Goal: Task Accomplishment & Management: Manage account settings

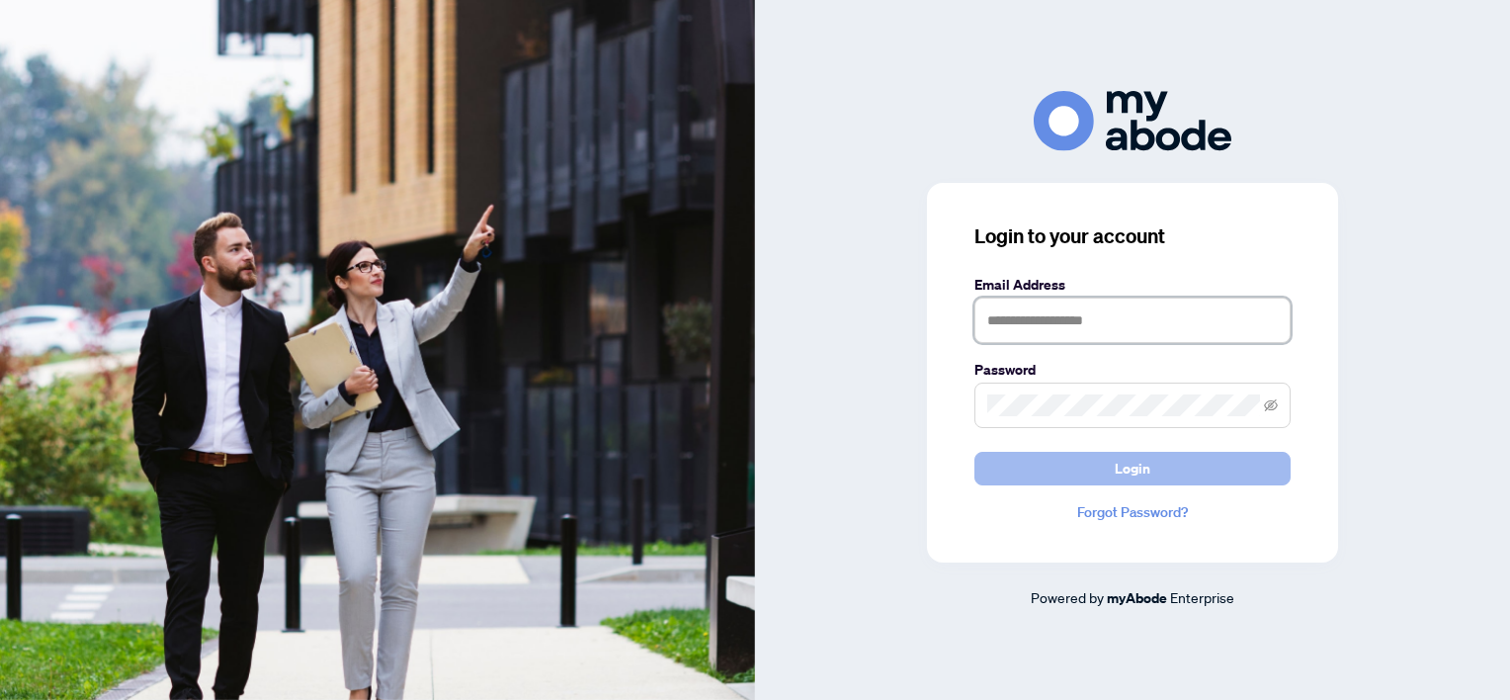
type input "**********"
click at [1166, 459] on button "Login" at bounding box center [1133, 469] width 316 height 34
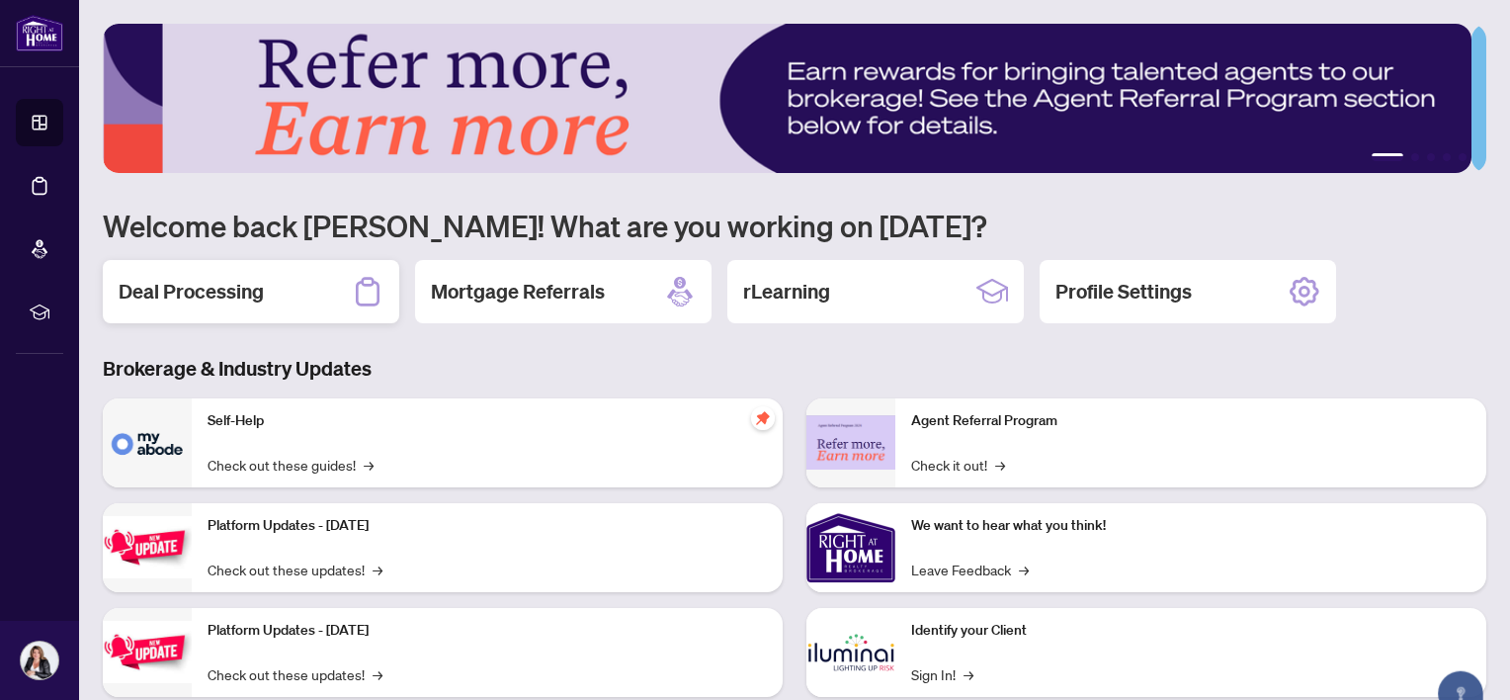
click at [211, 284] on h2 "Deal Processing" at bounding box center [191, 292] width 145 height 28
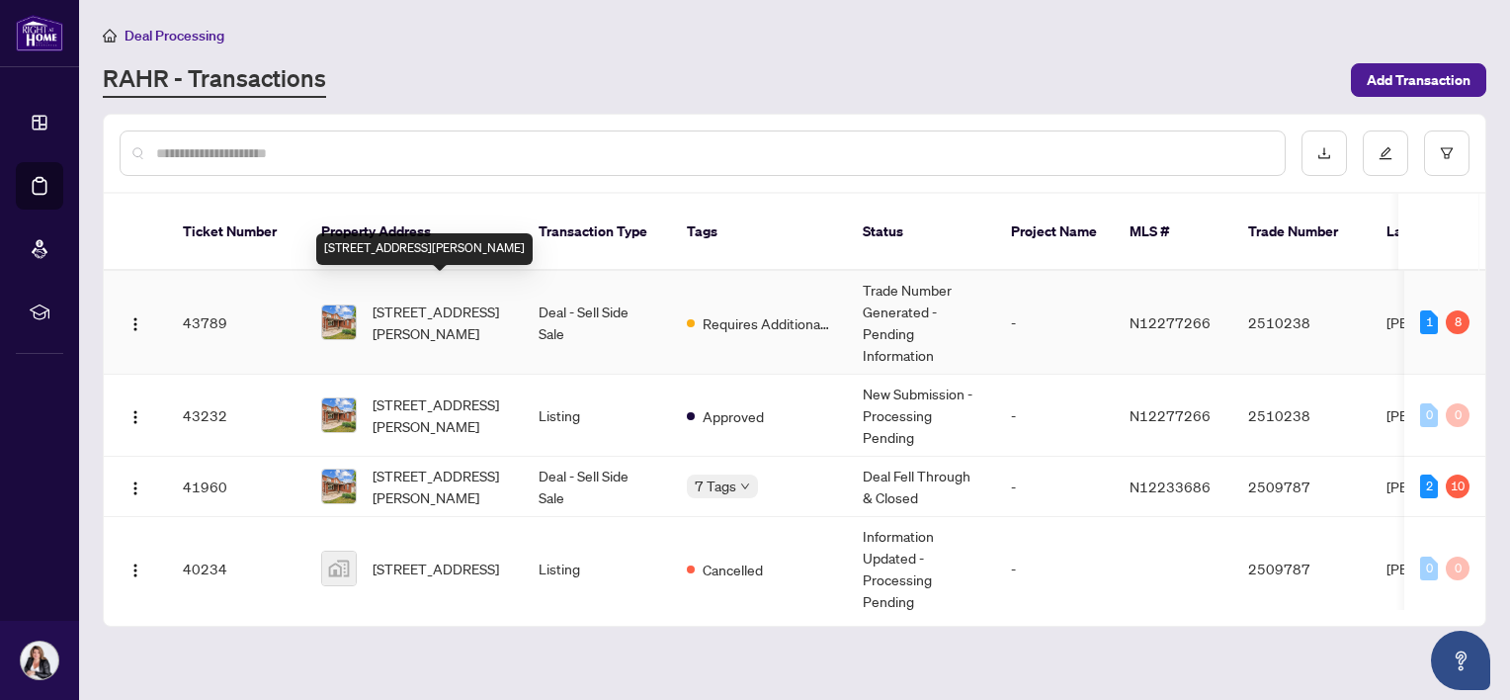
click at [411, 301] on span "[STREET_ADDRESS][PERSON_NAME]" at bounding box center [440, 322] width 134 height 43
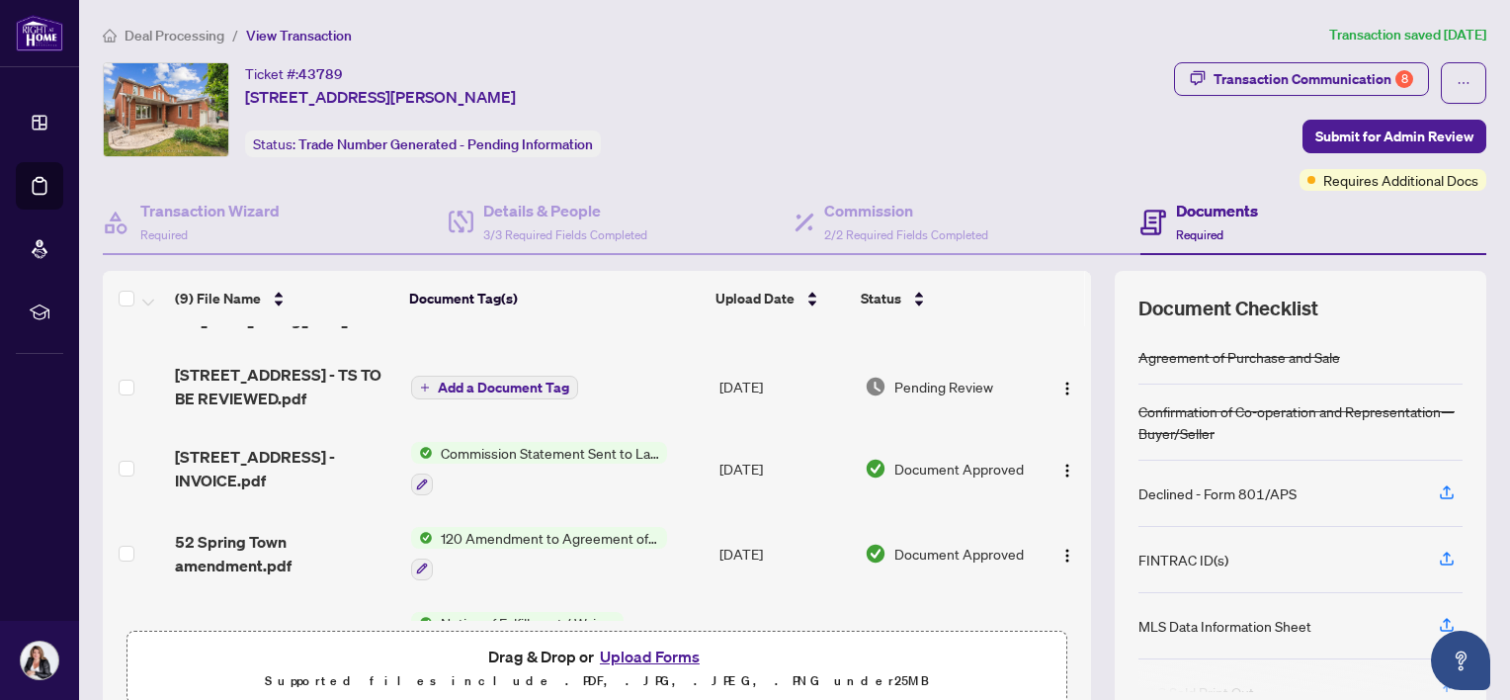
scroll to position [136, 0]
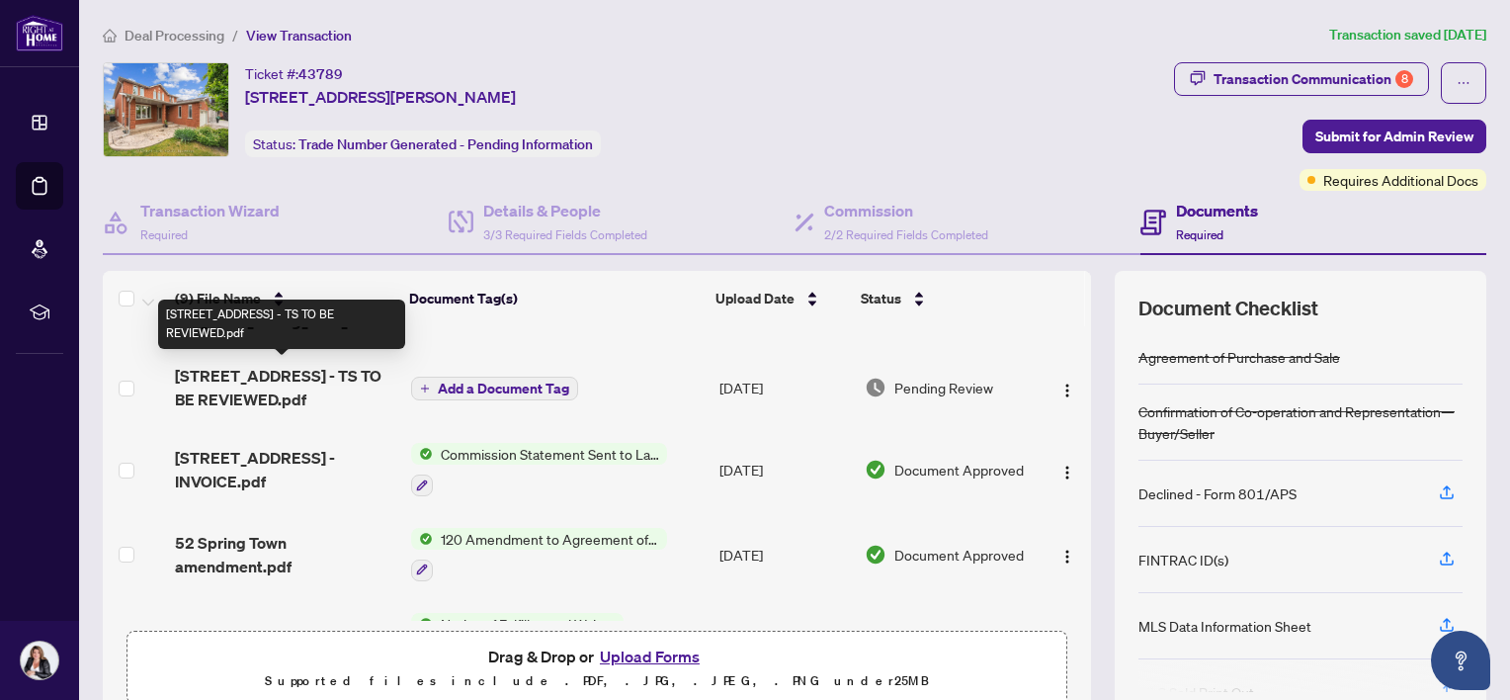
click at [263, 371] on span "[STREET_ADDRESS] - TS TO BE REVIEWED.pdf" at bounding box center [285, 387] width 220 height 47
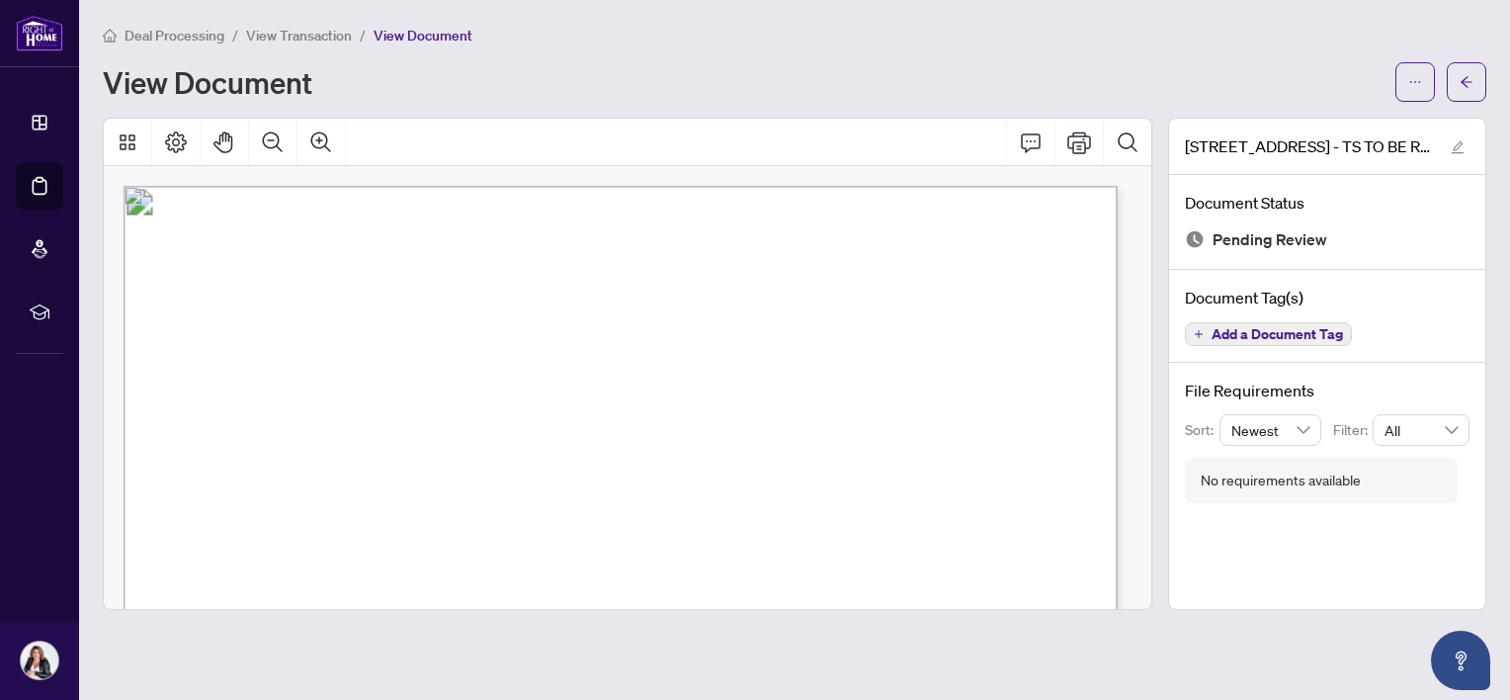
drag, startPoint x: 562, startPoint y: 249, endPoint x: 613, endPoint y: 75, distance: 181.1
click at [613, 75] on div "View Document" at bounding box center [743, 82] width 1281 height 32
click at [1076, 142] on icon "Print" at bounding box center [1080, 142] width 24 height 24
click at [168, 32] on span "Deal Processing" at bounding box center [175, 36] width 100 height 18
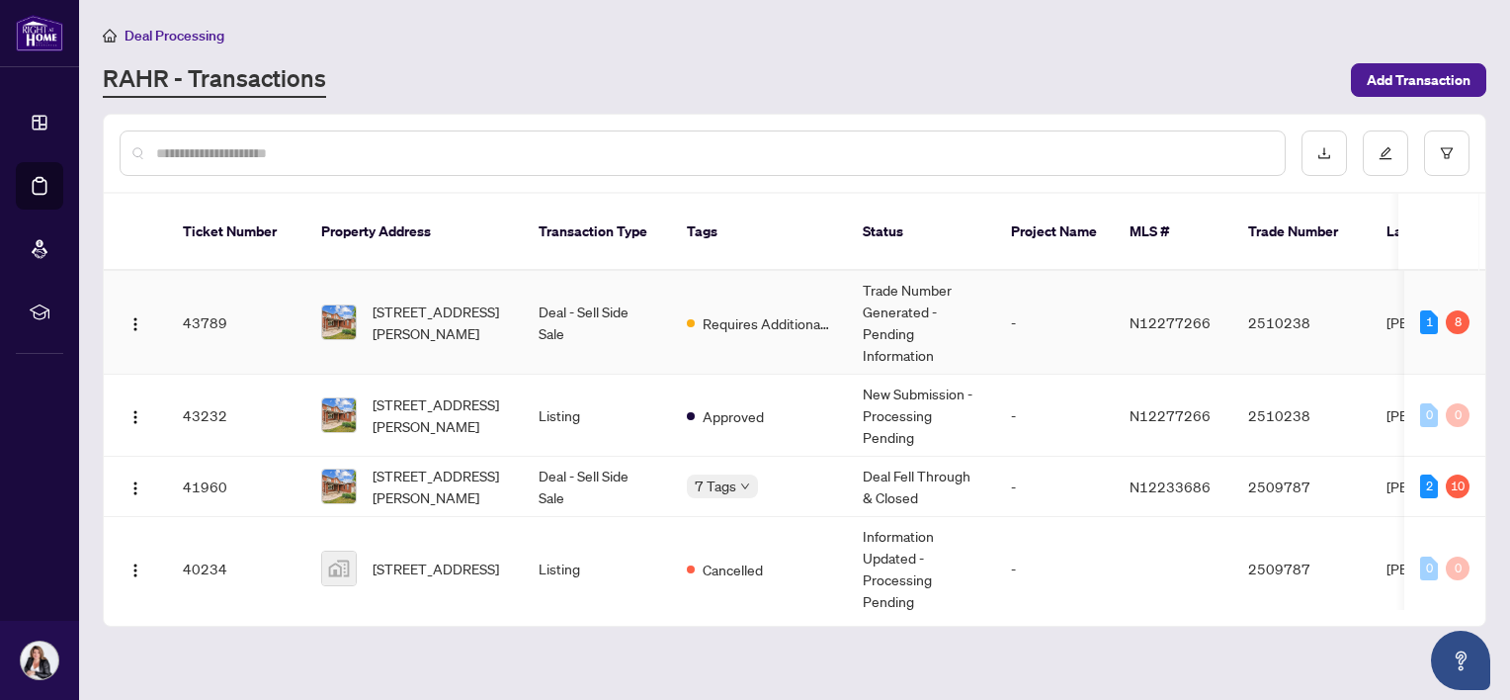
click at [487, 320] on td "[STREET_ADDRESS][PERSON_NAME]" at bounding box center [413, 323] width 217 height 104
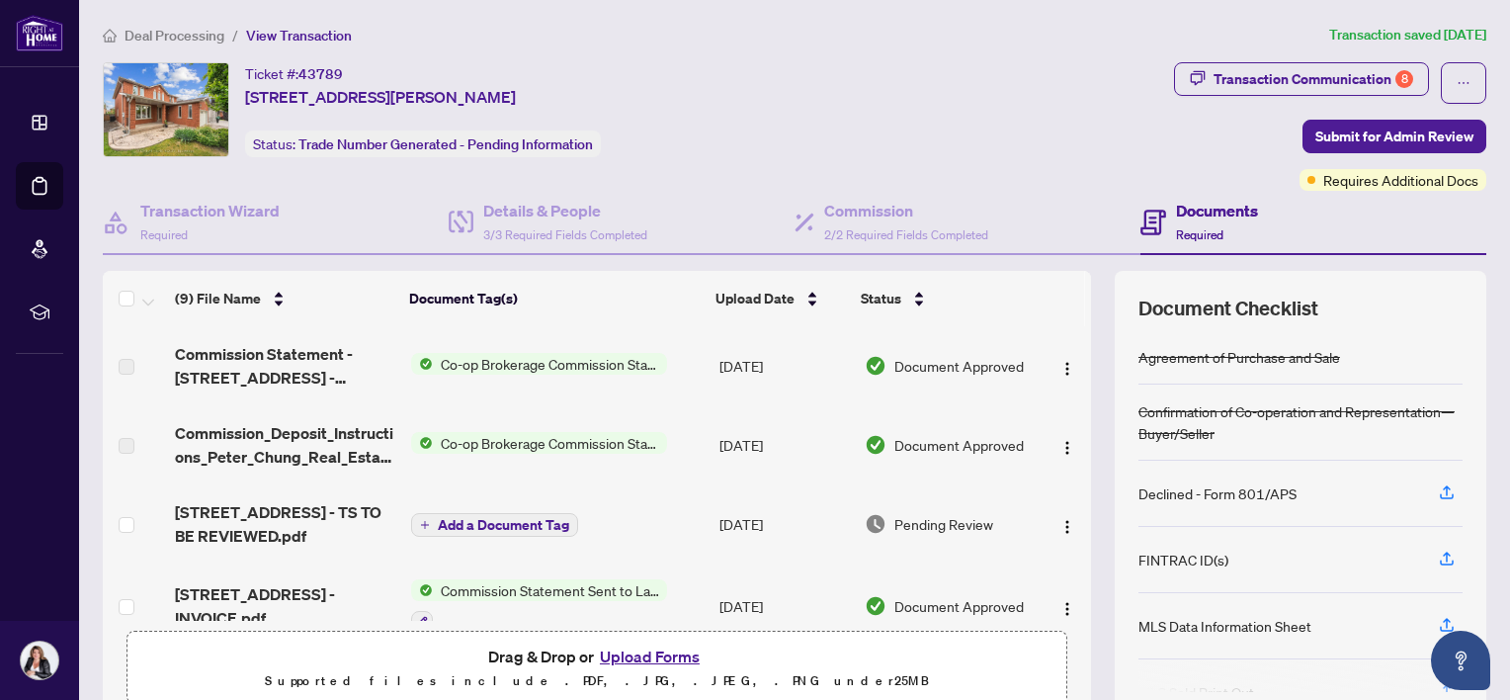
click at [618, 648] on button "Upload Forms" at bounding box center [650, 657] width 112 height 26
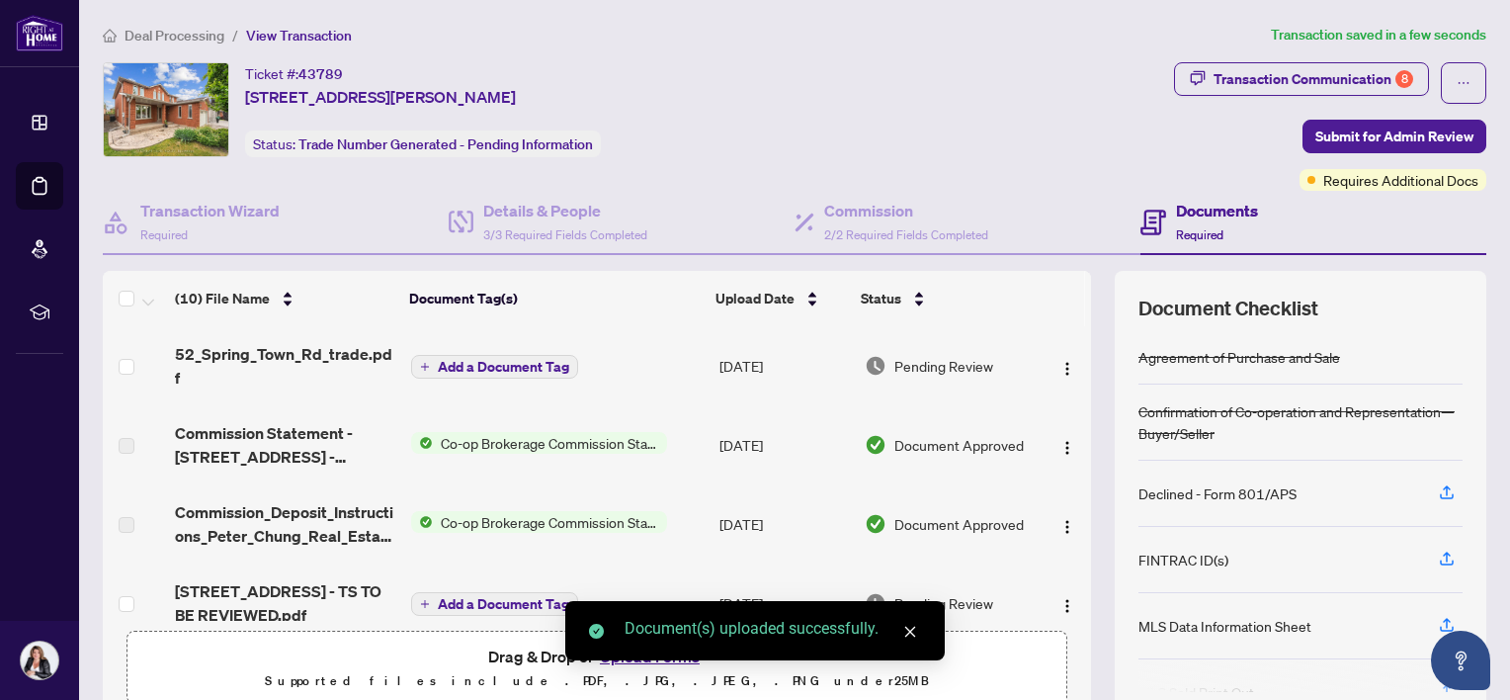
click at [502, 360] on span "Add a Document Tag" at bounding box center [503, 367] width 131 height 14
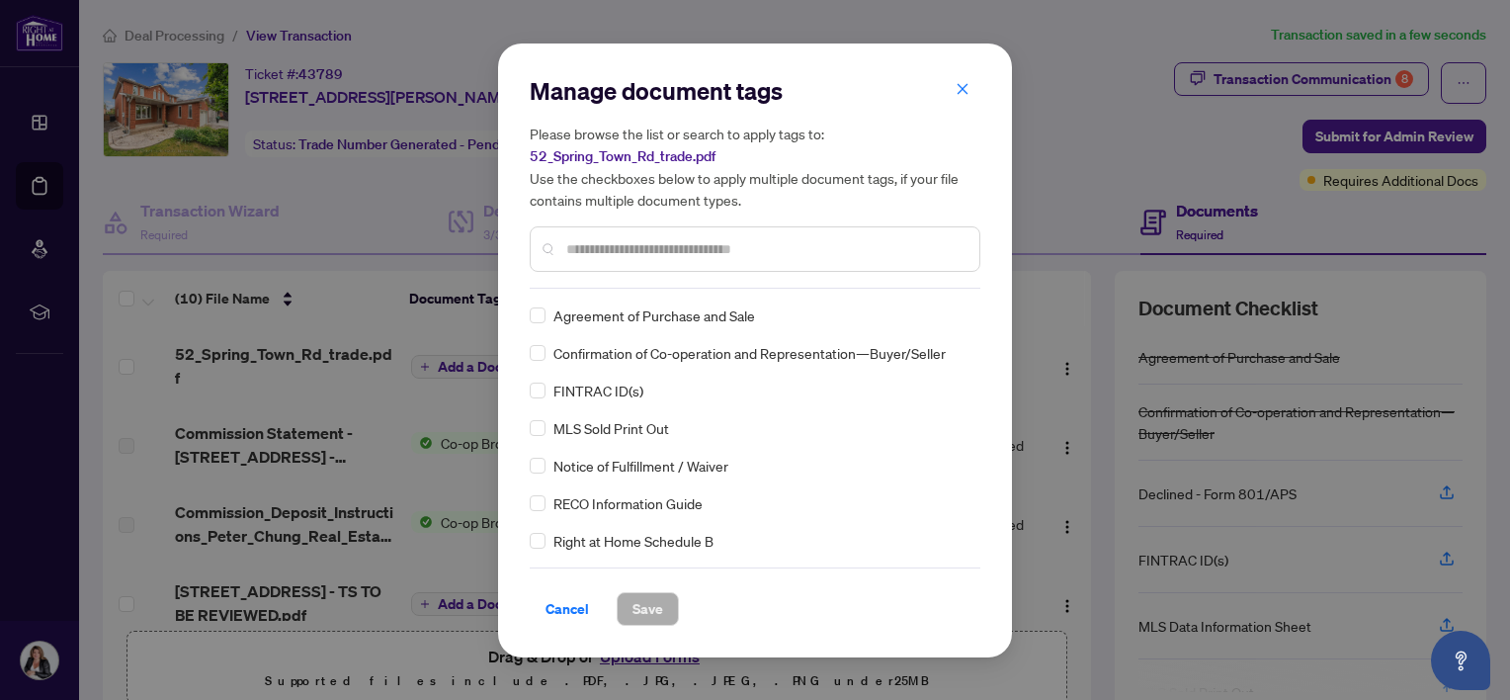
click at [655, 238] on input "text" at bounding box center [764, 249] width 397 height 22
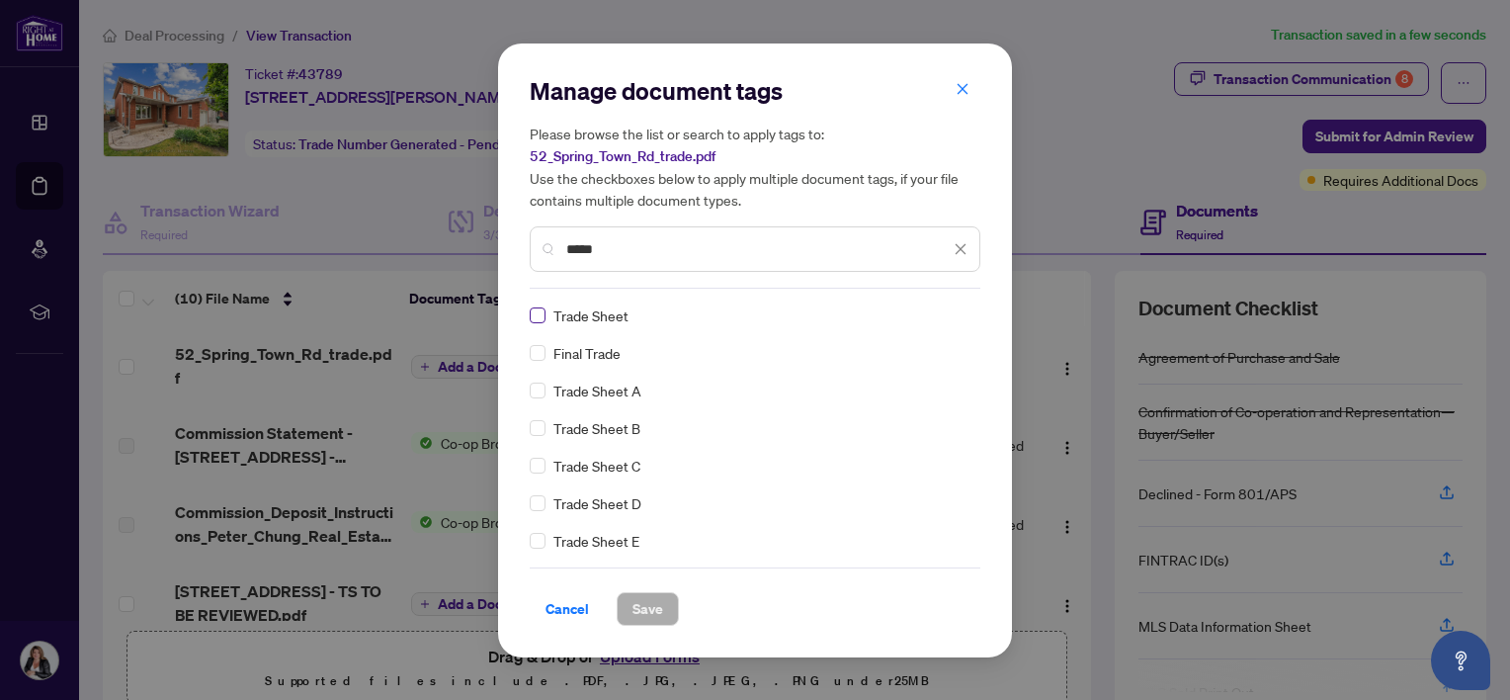
type input "*****"
click at [530, 304] on label at bounding box center [538, 315] width 16 height 22
click at [656, 607] on span "Save" at bounding box center [648, 609] width 31 height 32
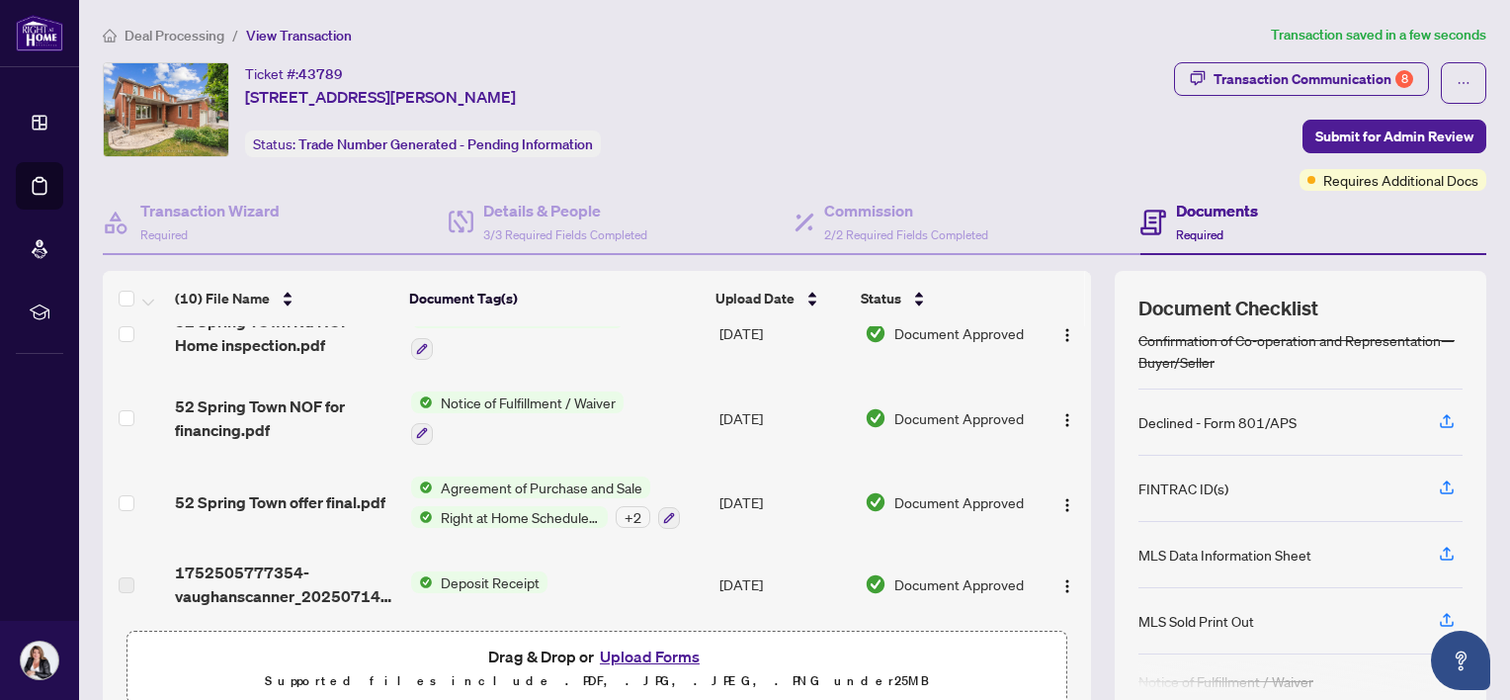
scroll to position [71, 0]
click at [1258, 81] on div "Transaction Communication 8" at bounding box center [1314, 79] width 200 height 32
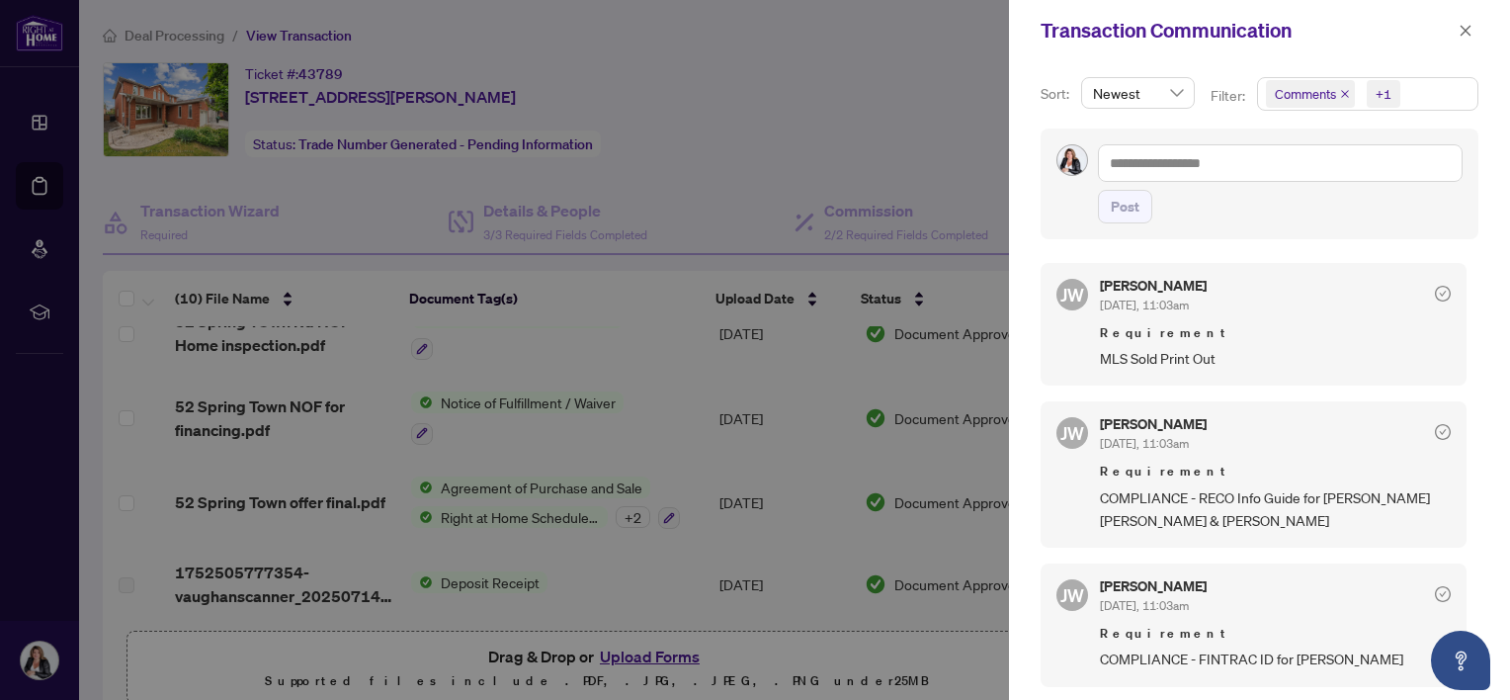
click at [641, 649] on div at bounding box center [755, 350] width 1510 height 700
click at [1461, 20] on span "button" at bounding box center [1466, 31] width 14 height 32
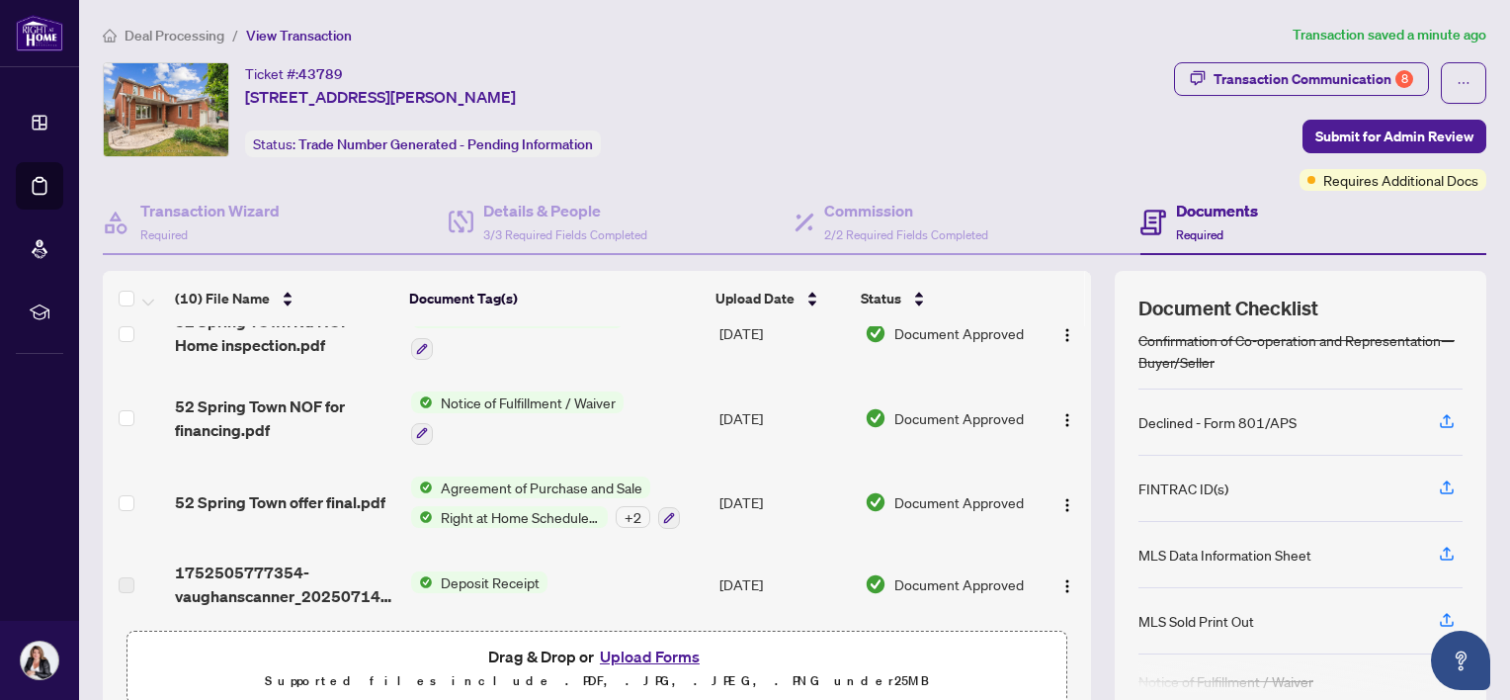
click at [635, 648] on button "Upload Forms" at bounding box center [650, 657] width 112 height 26
